Goal: Find specific page/section: Find specific page/section

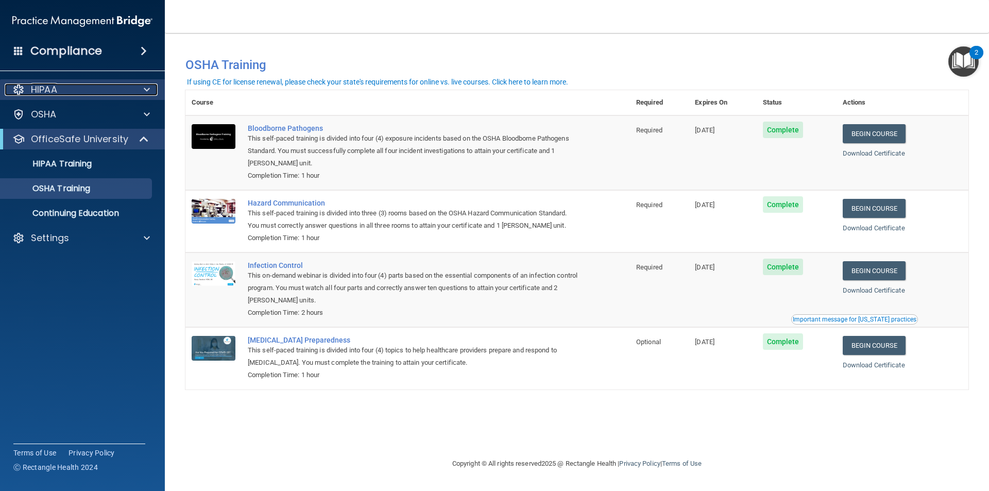
click at [118, 89] on div "HIPAA" at bounding box center [69, 89] width 128 height 12
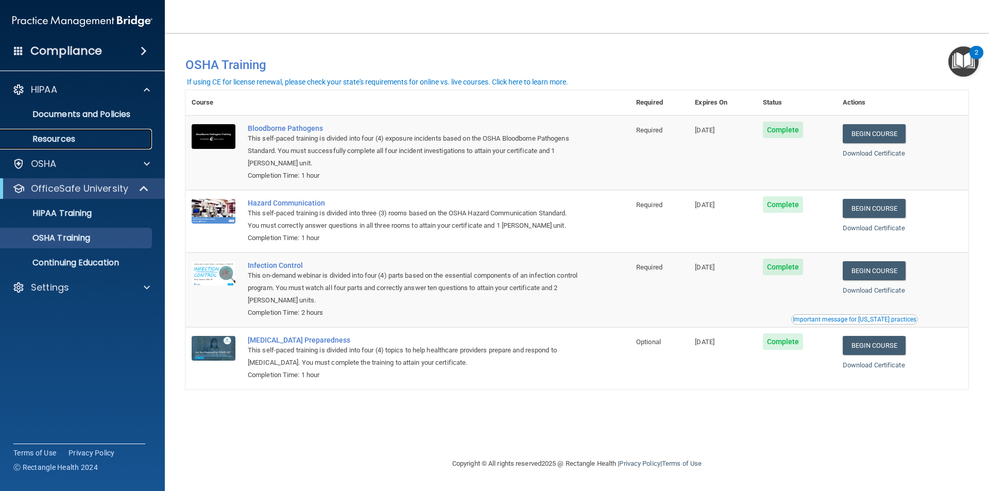
click at [104, 141] on p "Resources" at bounding box center [77, 139] width 141 height 10
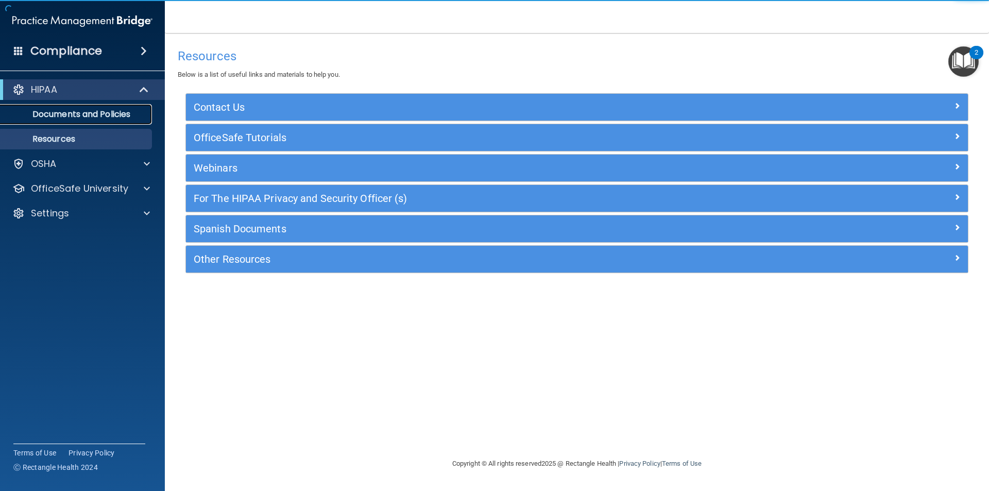
click at [117, 119] on p "Documents and Policies" at bounding box center [77, 114] width 141 height 10
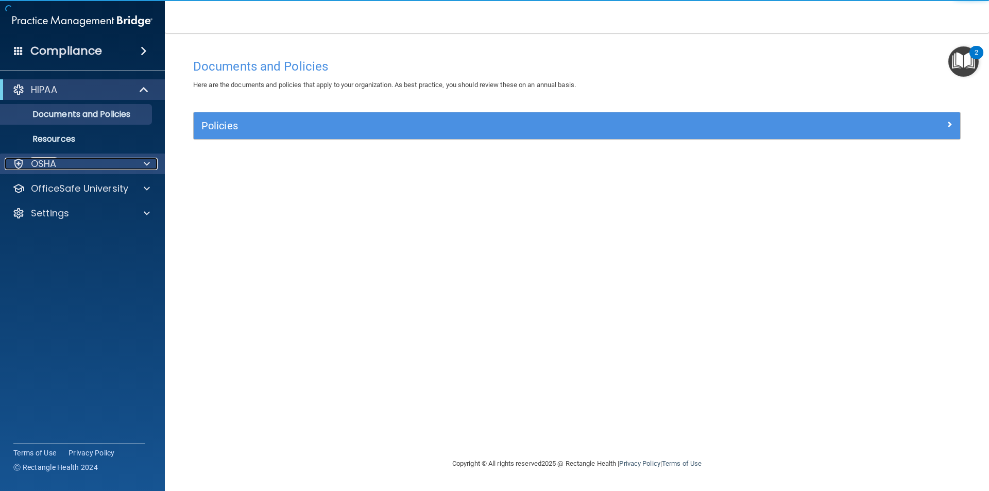
click at [98, 165] on div "OSHA" at bounding box center [69, 164] width 128 height 12
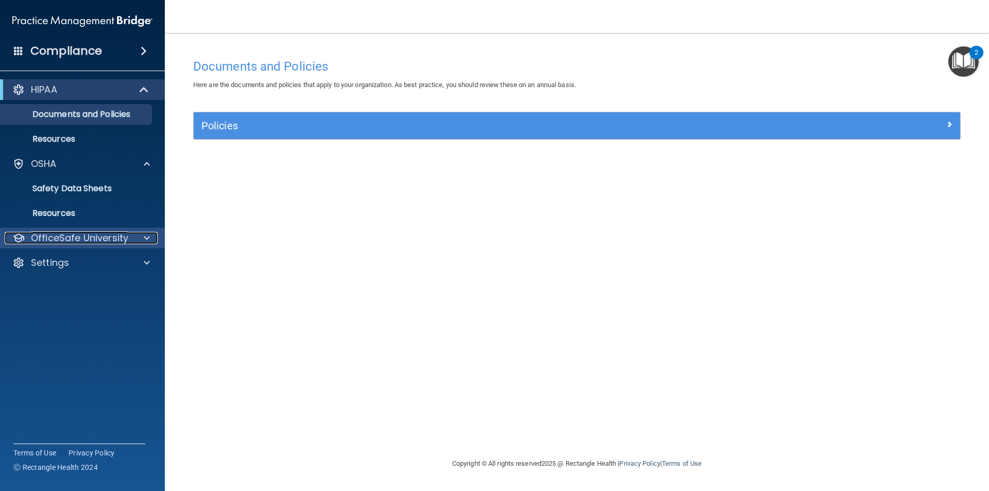
click at [117, 238] on p "OfficeSafe University" at bounding box center [79, 238] width 97 height 12
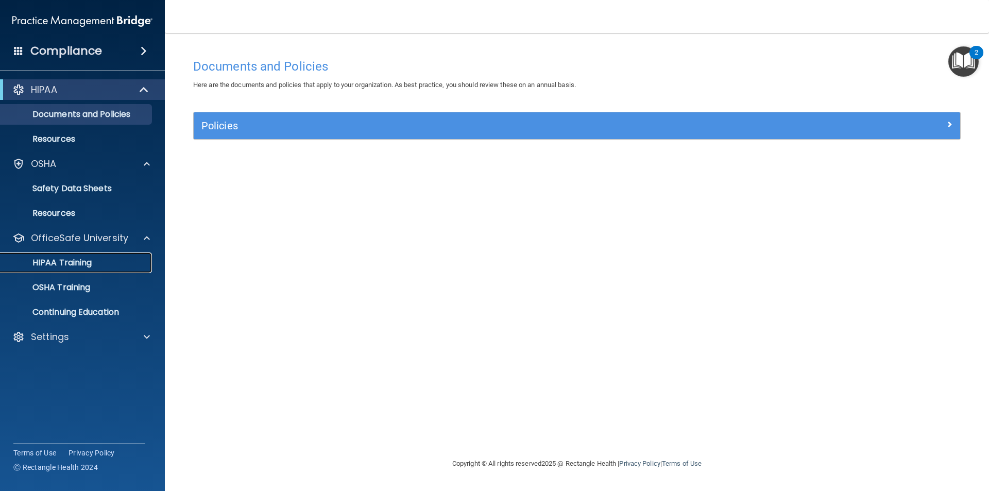
click at [83, 265] on p "HIPAA Training" at bounding box center [49, 262] width 85 height 10
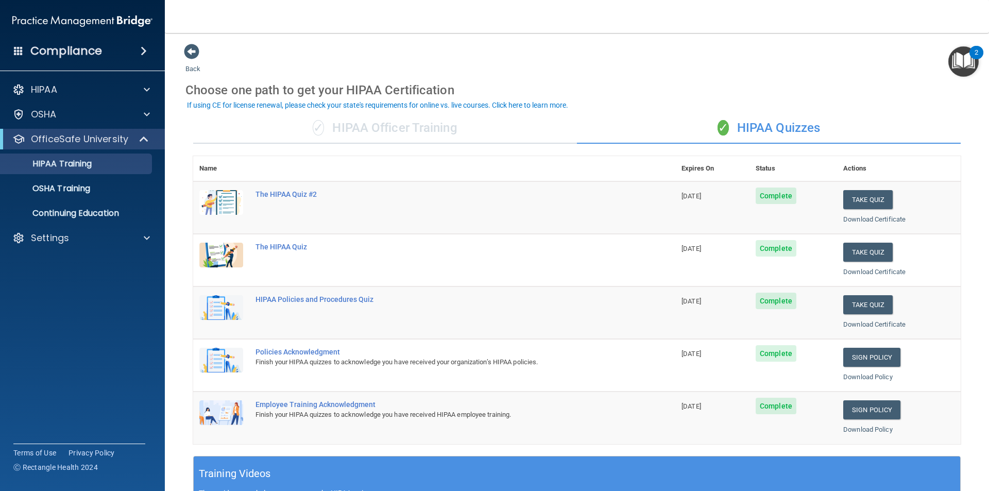
click at [131, 53] on div "Compliance" at bounding box center [82, 51] width 165 height 23
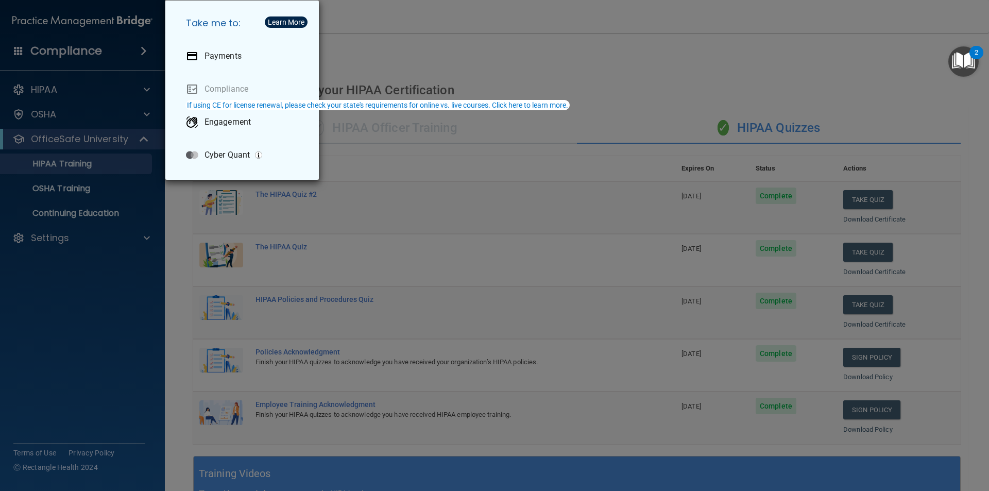
drag, startPoint x: 117, startPoint y: 285, endPoint x: 102, endPoint y: 257, distance: 31.6
click at [115, 284] on div "Take me to: Payments Compliance Engagement Cyber Quant" at bounding box center [494, 245] width 989 height 491
